Goal: Find specific page/section: Find specific page/section

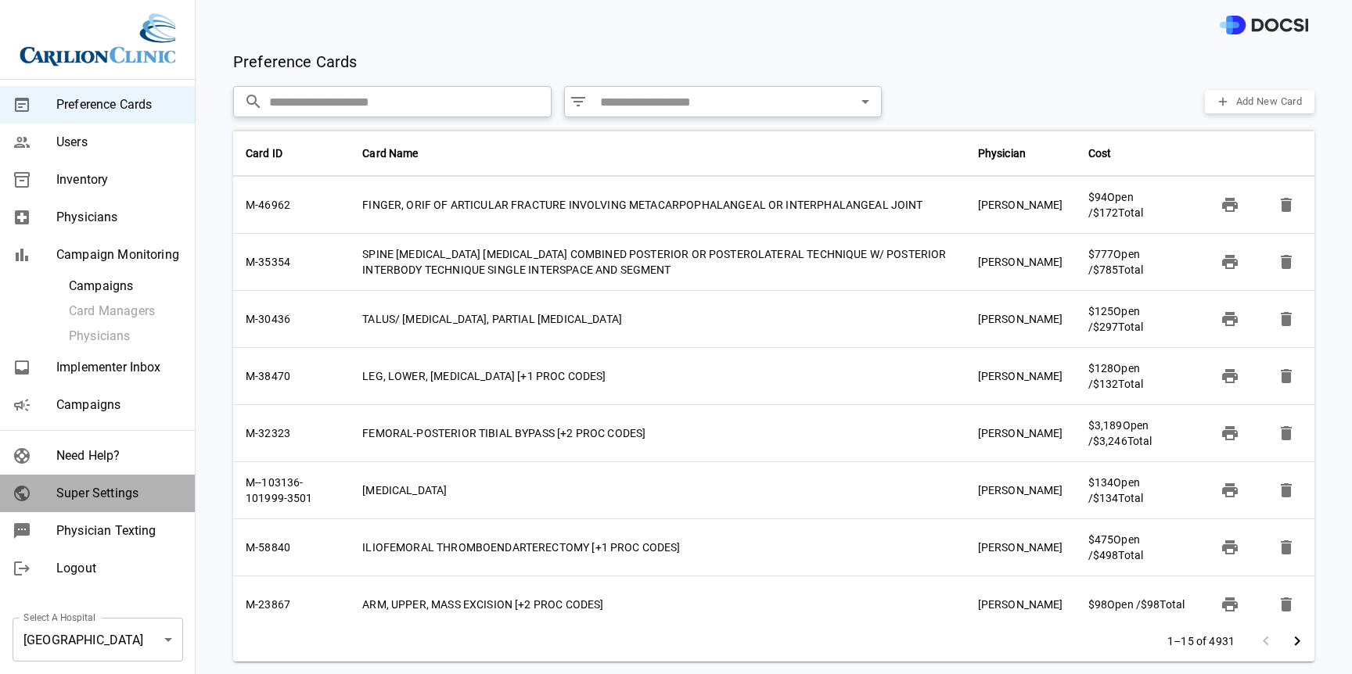
click at [113, 499] on span "Super Settings" at bounding box center [119, 493] width 126 height 19
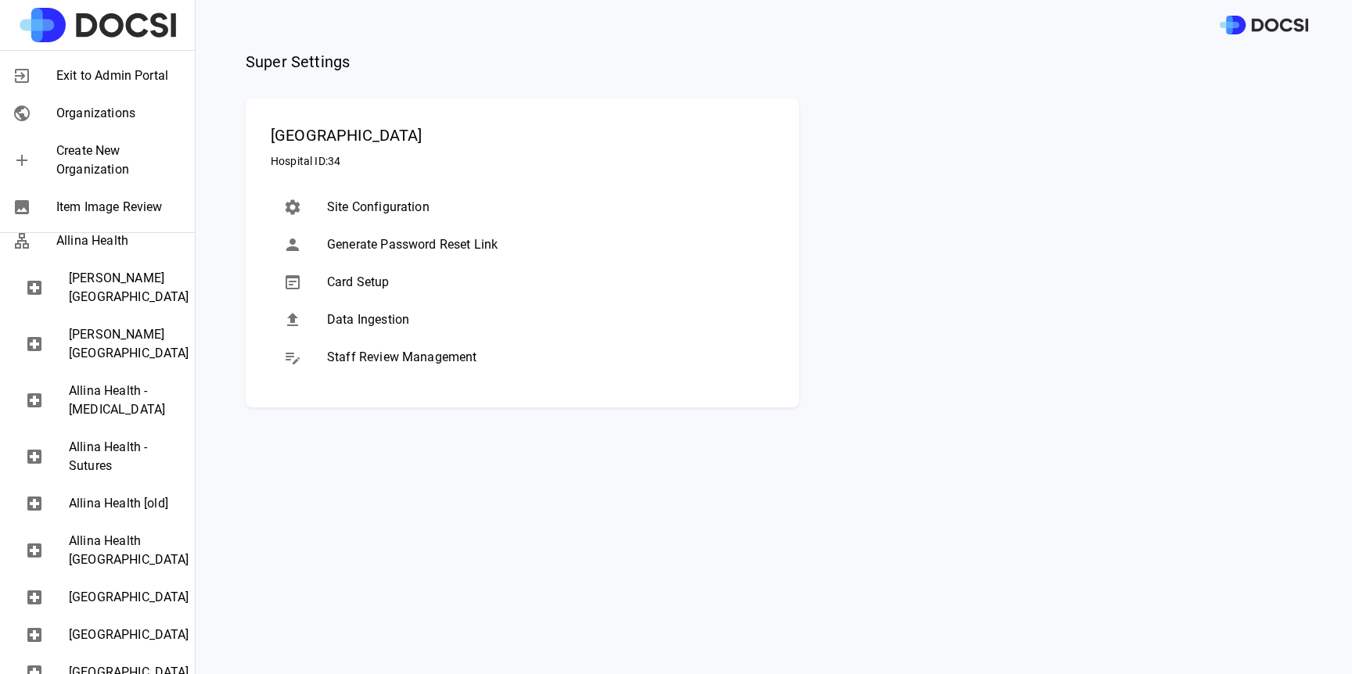
scroll to position [273, 0]
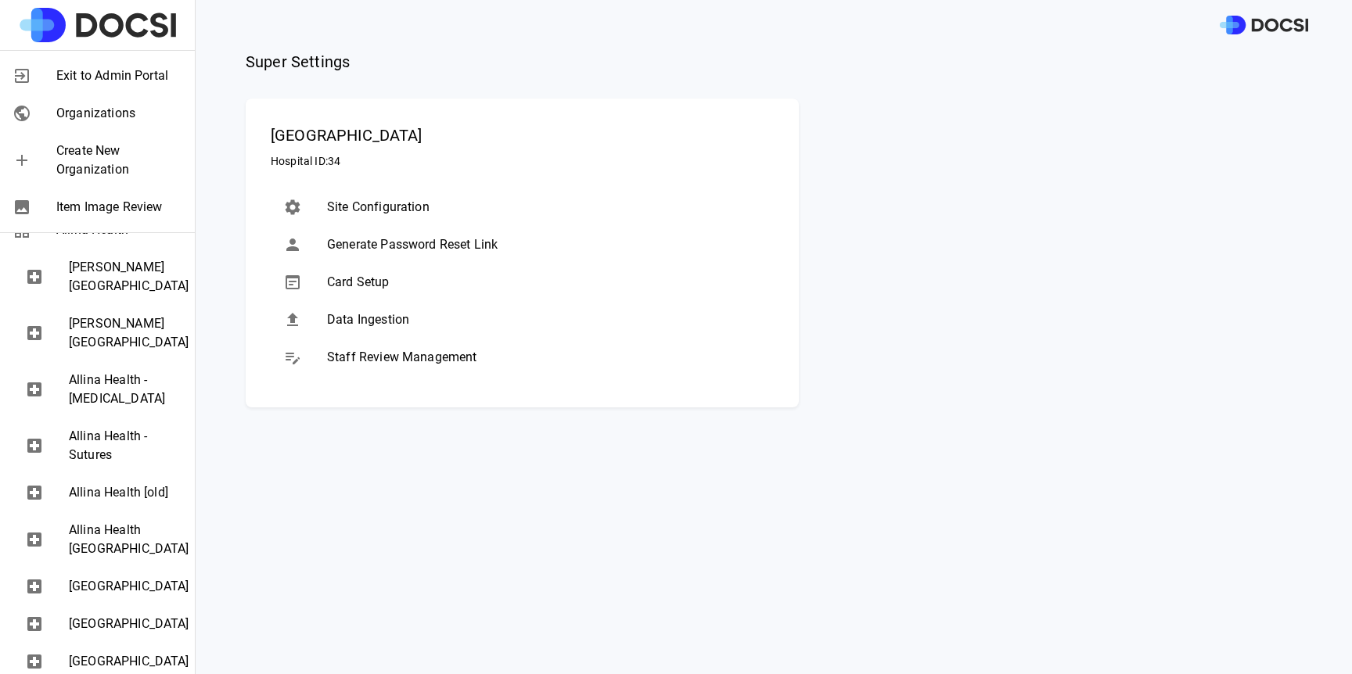
click at [146, 272] on span "[PERSON_NAME][GEOGRAPHIC_DATA]" at bounding box center [125, 277] width 113 height 38
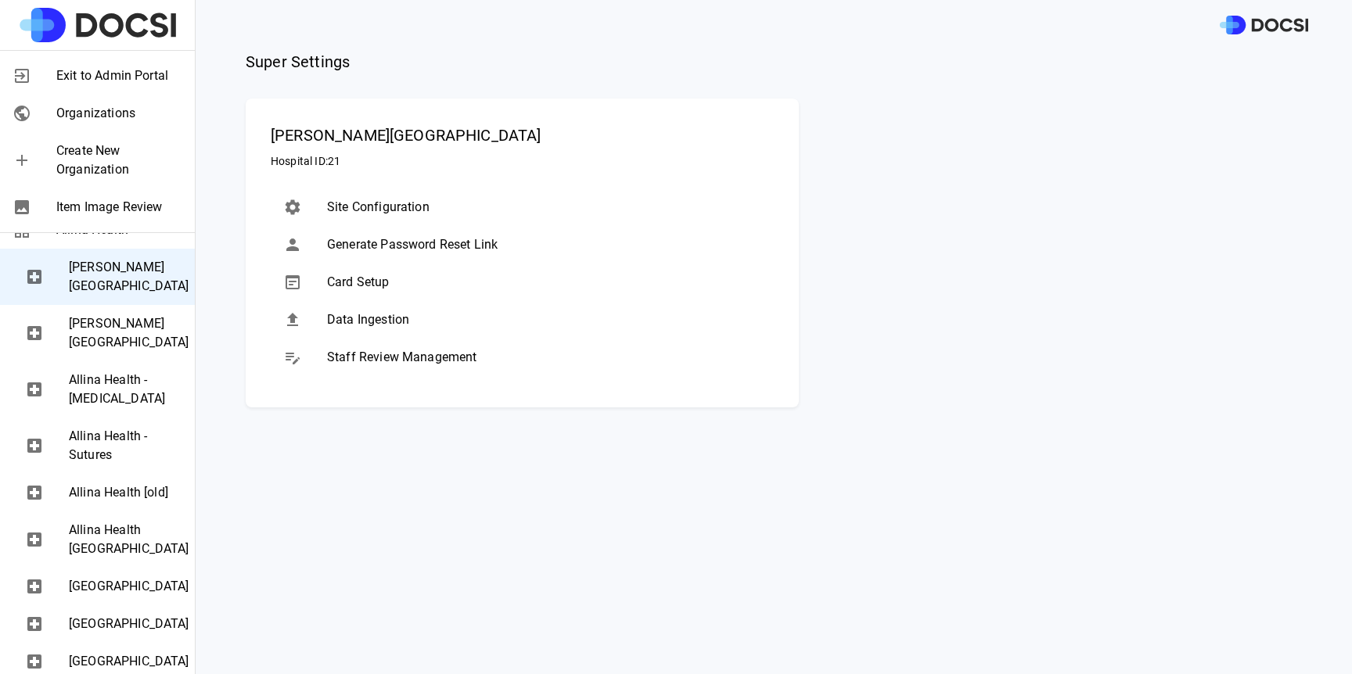
click at [178, 74] on span "Exit to Admin Portal" at bounding box center [119, 76] width 126 height 19
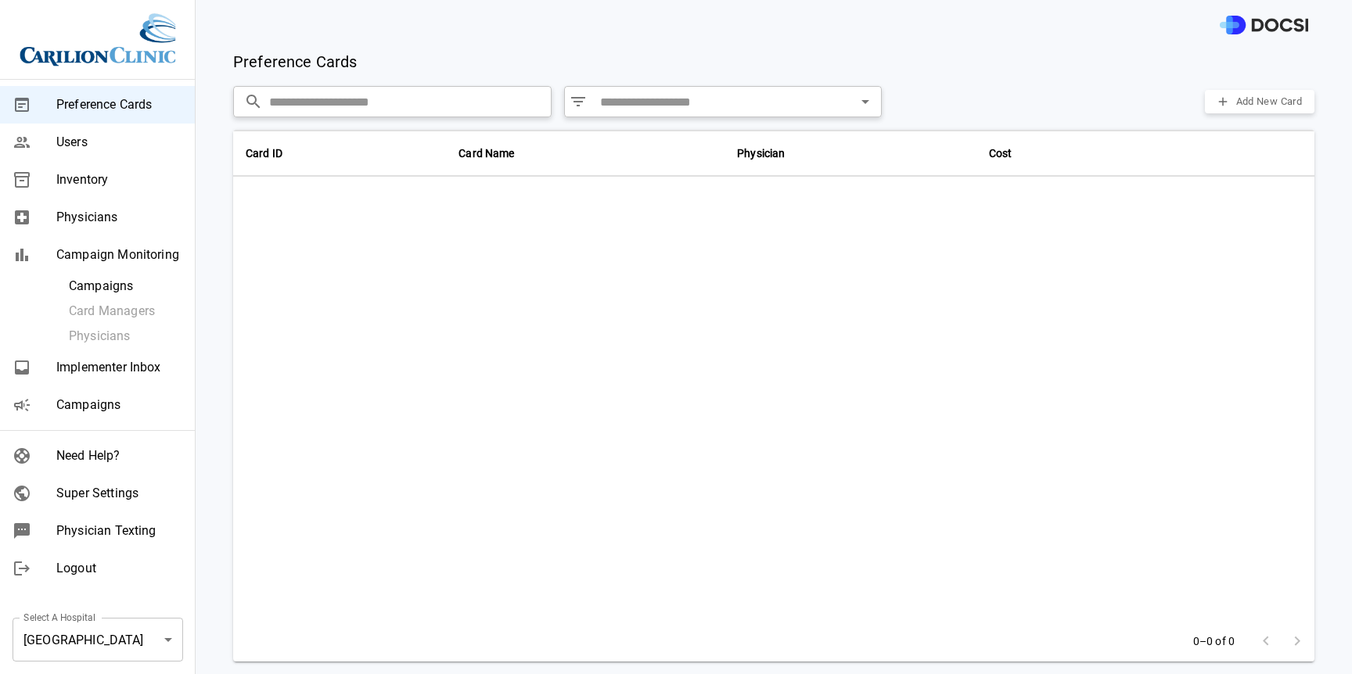
click at [1052, 27] on div at bounding box center [774, 25] width 1156 height 50
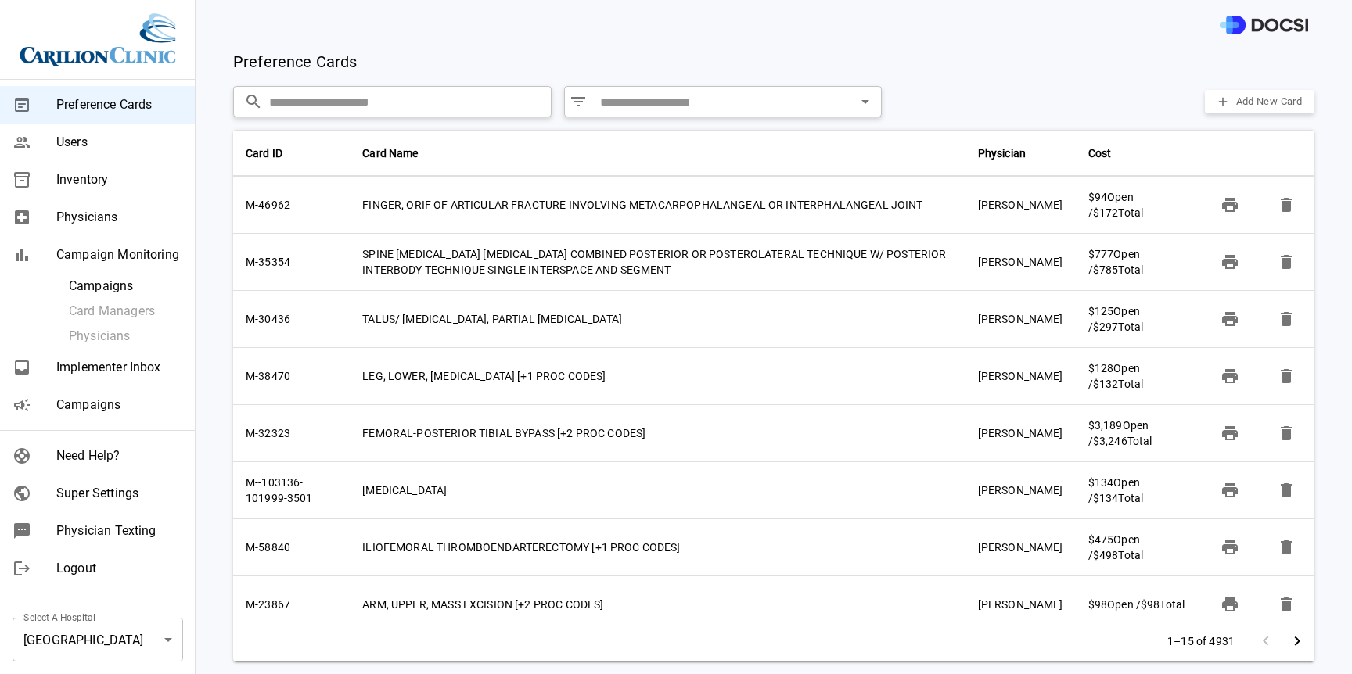
click at [1061, 63] on div "Preference Cards Add New Card" at bounding box center [773, 61] width 1081 height 23
